Goal: Check status: Check status

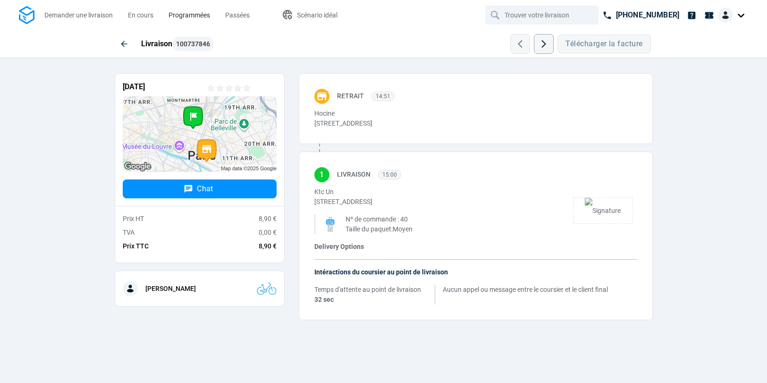
click at [193, 13] on span "Programmées" at bounding box center [190, 15] width 42 height 8
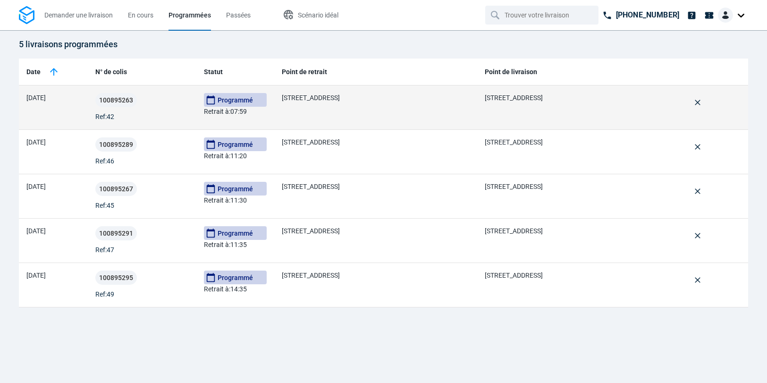
click at [361, 104] on td "[STREET_ADDRESS]" at bounding box center [375, 107] width 203 height 44
